Goal: Book appointment/travel/reservation

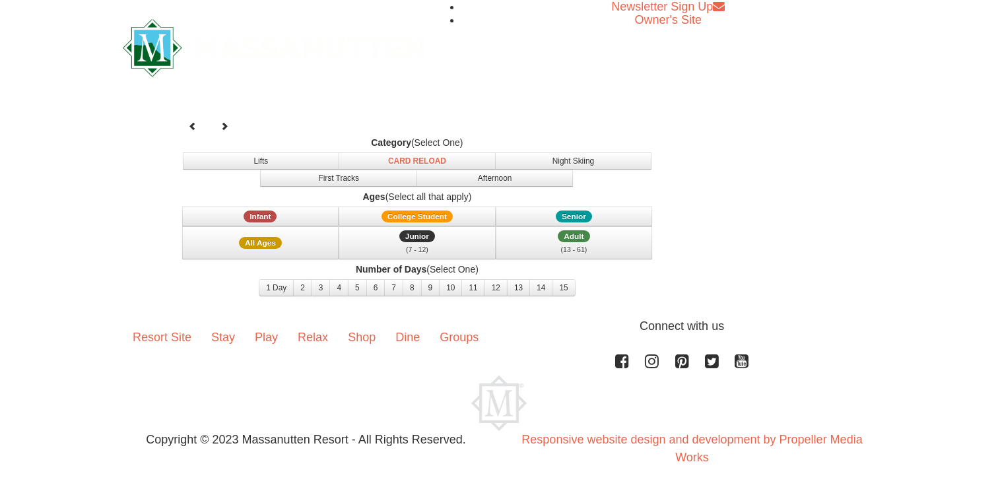
select select "10"
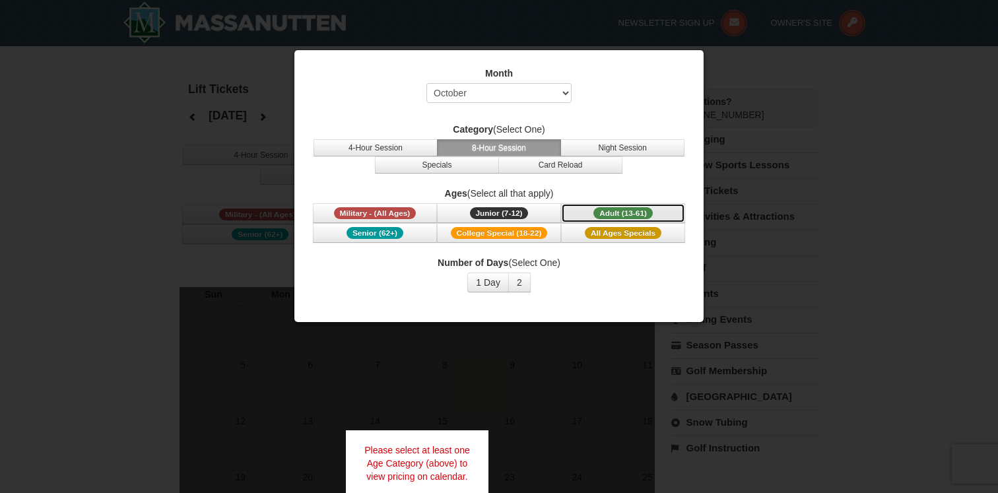
click at [599, 214] on span "Adult (13-61)" at bounding box center [622, 213] width 59 height 12
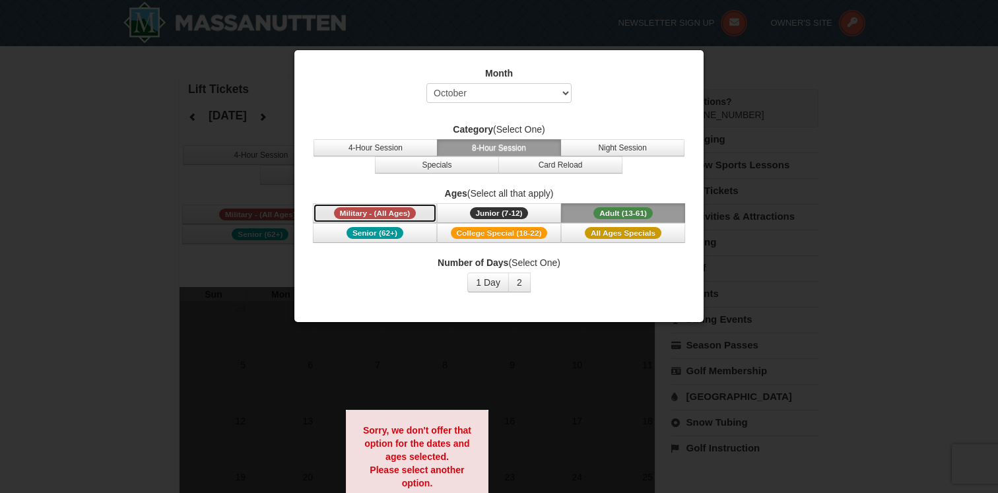
click at [416, 204] on button "Military - (All Ages)" at bounding box center [375, 213] width 124 height 20
click at [491, 285] on button "1 Day" at bounding box center [488, 283] width 42 height 20
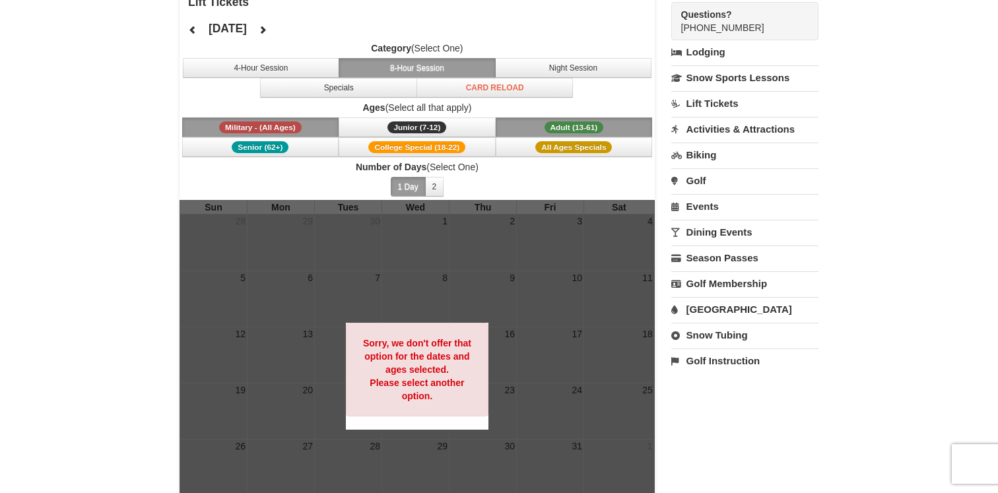
scroll to position [61, 0]
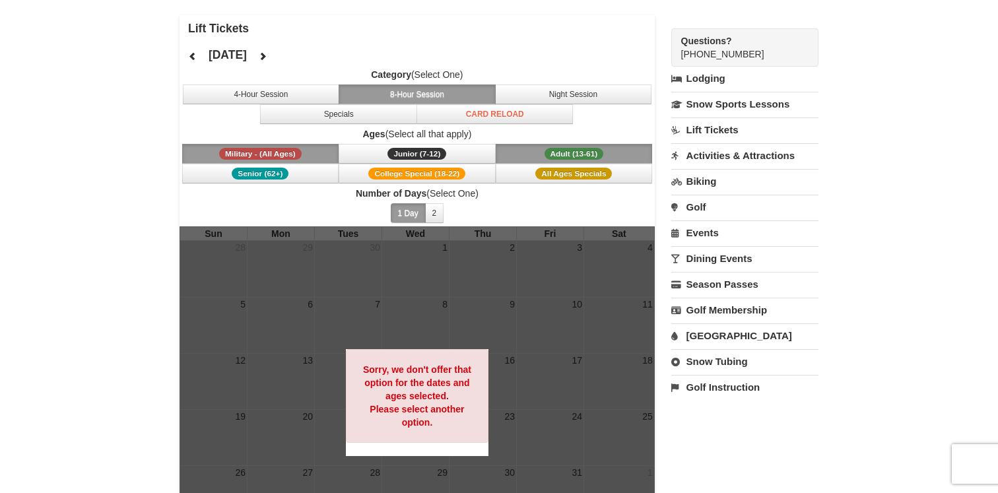
click at [539, 151] on button "Adult (13-61) (13 - 61)" at bounding box center [574, 154] width 157 height 20
click at [431, 213] on button "2" at bounding box center [434, 213] width 19 height 20
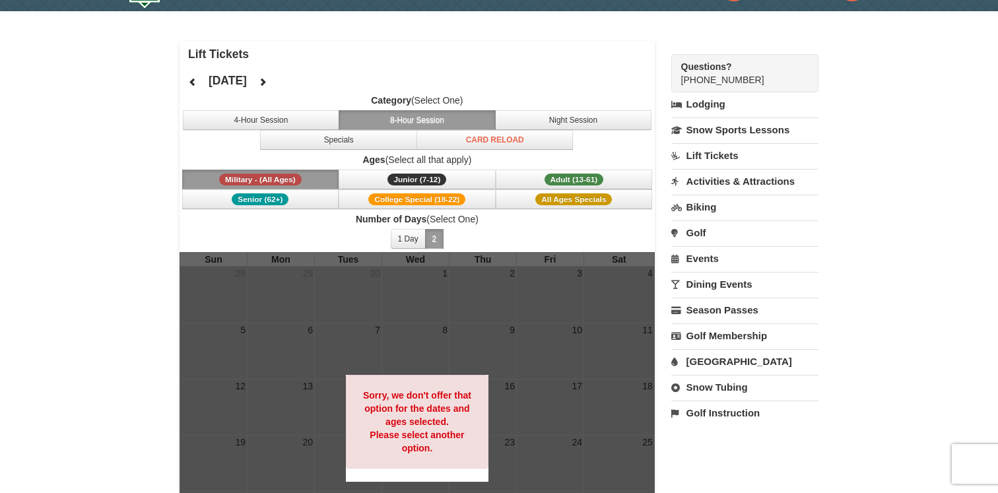
scroll to position [31, 0]
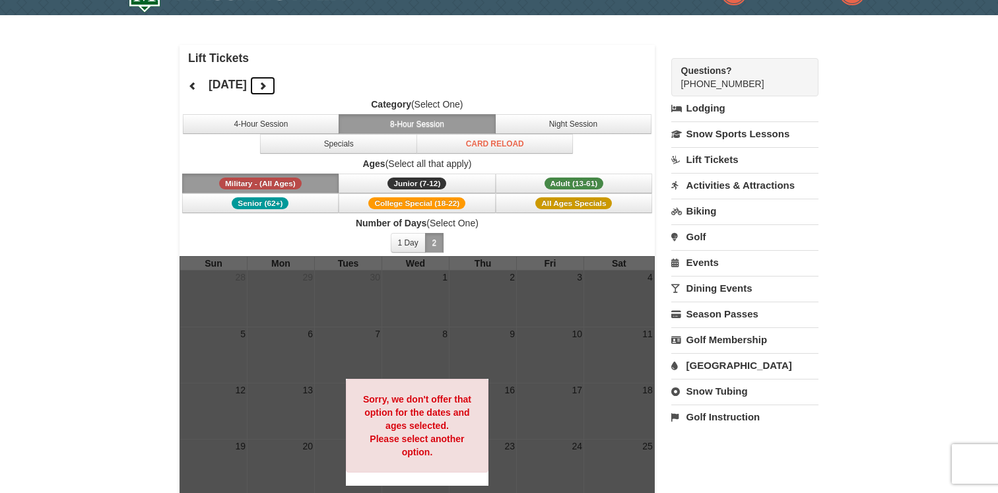
click at [267, 84] on icon at bounding box center [262, 85] width 9 height 9
click at [293, 84] on div at bounding box center [499, 246] width 998 height 493
click at [267, 86] on icon at bounding box center [262, 85] width 9 height 9
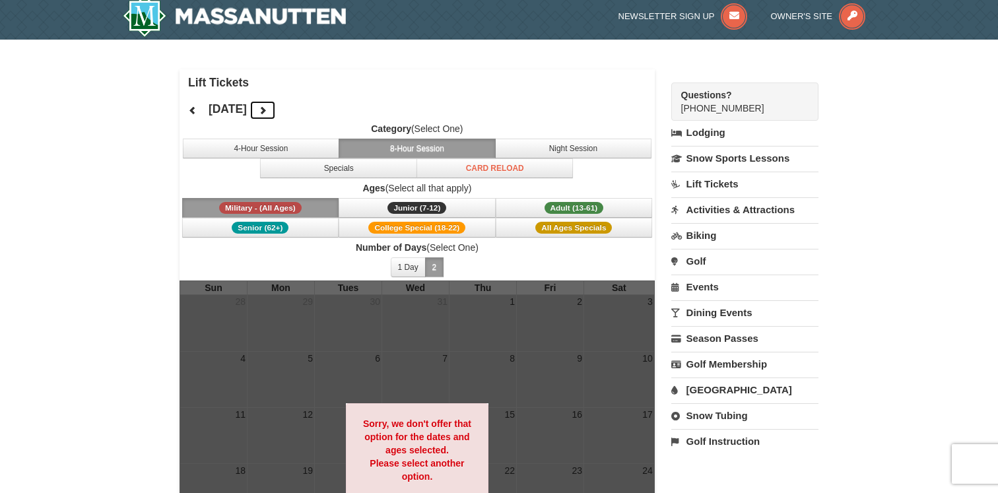
scroll to position [3, 0]
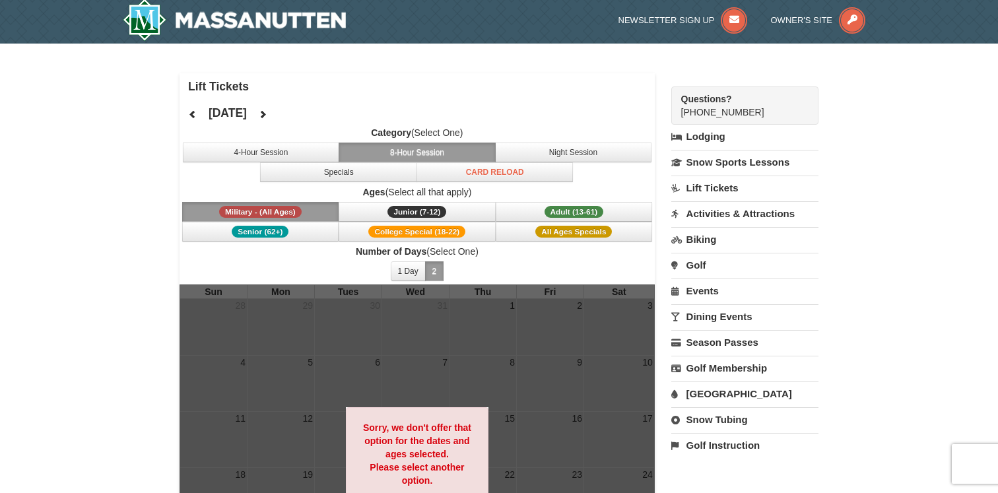
click at [712, 318] on link "Dining Events" at bounding box center [744, 316] width 147 height 24
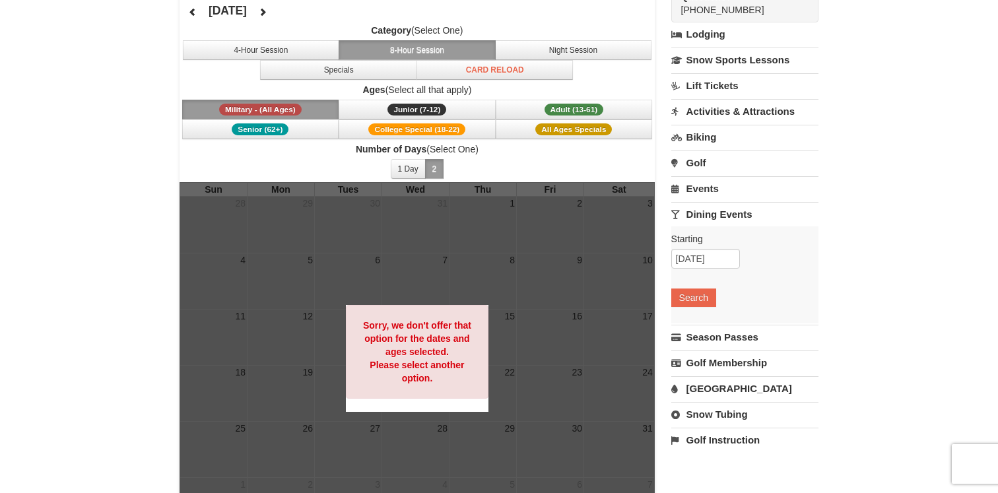
scroll to position [117, 0]
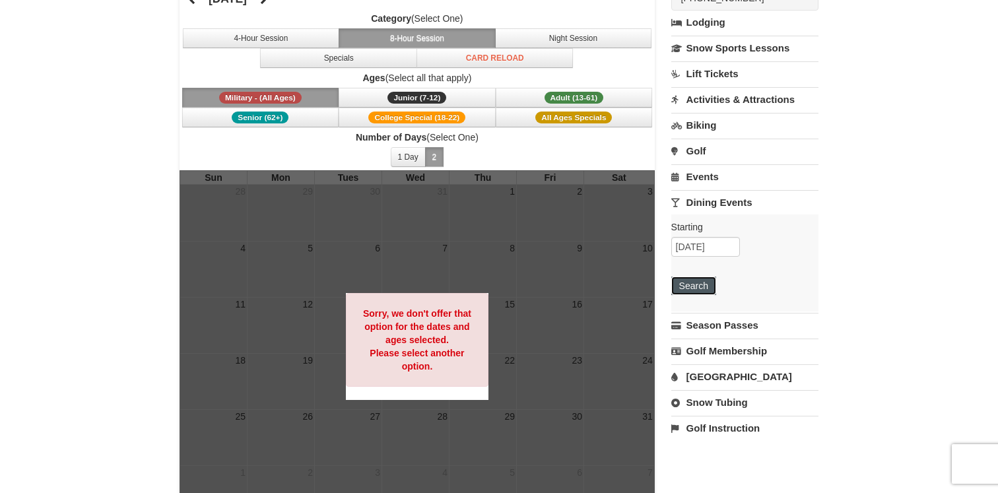
click at [698, 286] on button "Search" at bounding box center [693, 286] width 45 height 18
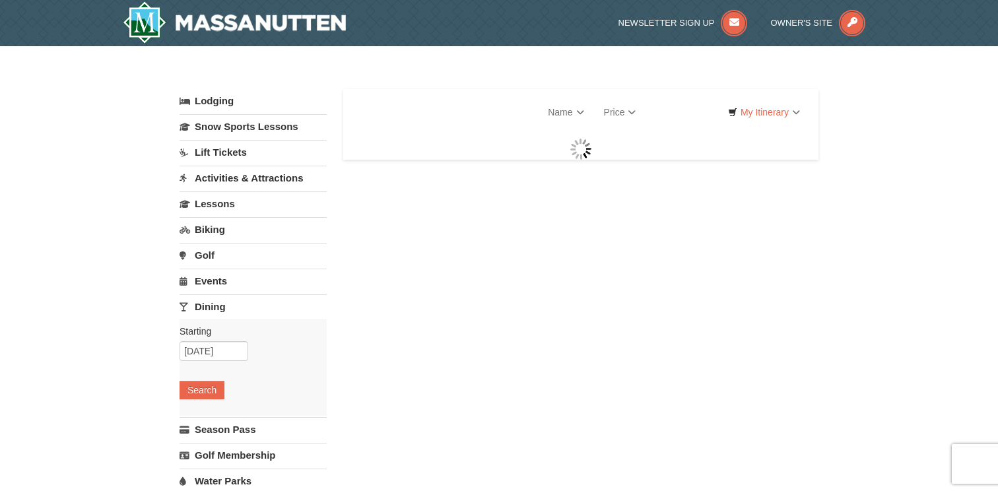
select select "10"
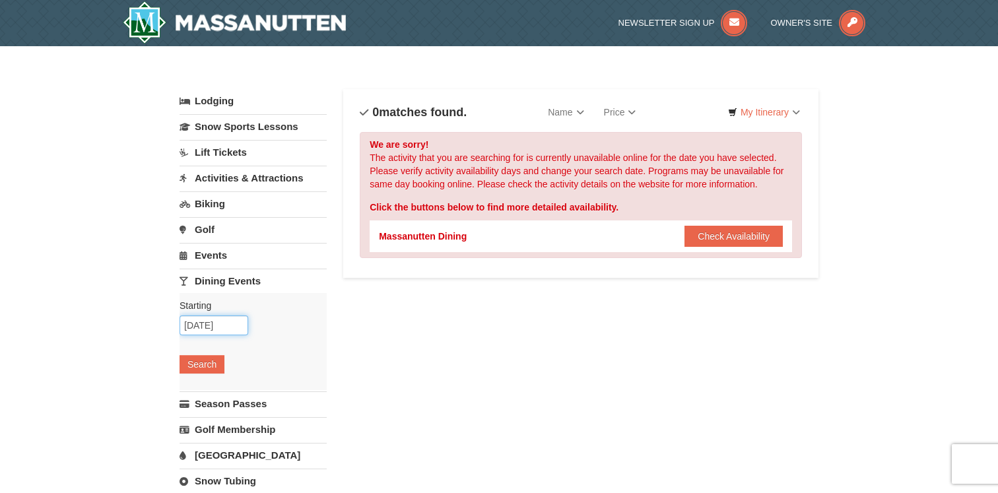
click at [210, 325] on input "10/09/2025" at bounding box center [214, 326] width 69 height 20
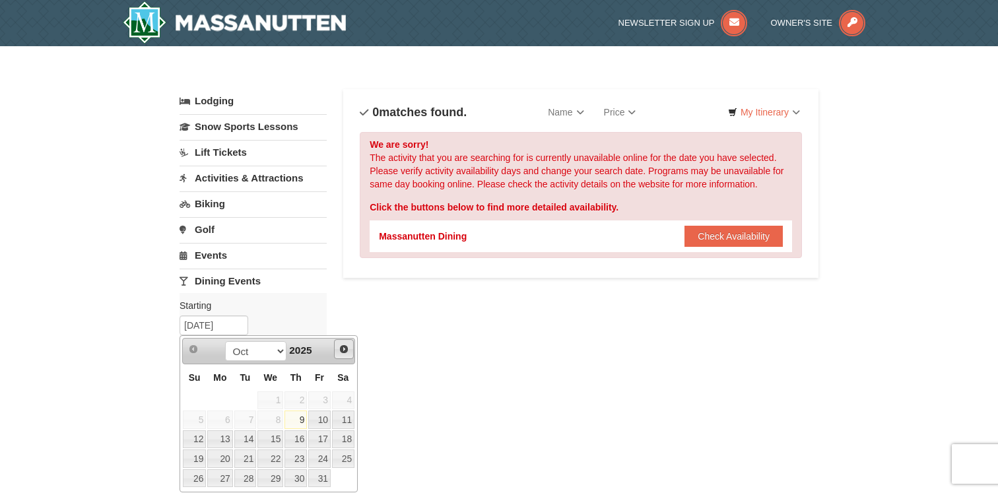
click at [345, 351] on span "Next" at bounding box center [344, 349] width 11 height 11
click at [323, 399] on link "2" at bounding box center [319, 400] width 22 height 18
type input "01/02/2026"
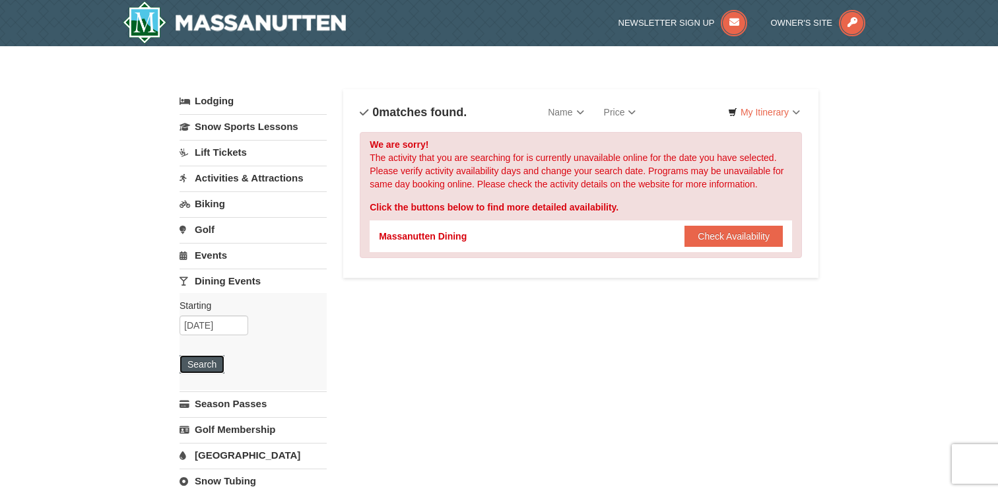
click at [208, 360] on button "Search" at bounding box center [202, 364] width 45 height 18
